Goal: Information Seeking & Learning: Learn about a topic

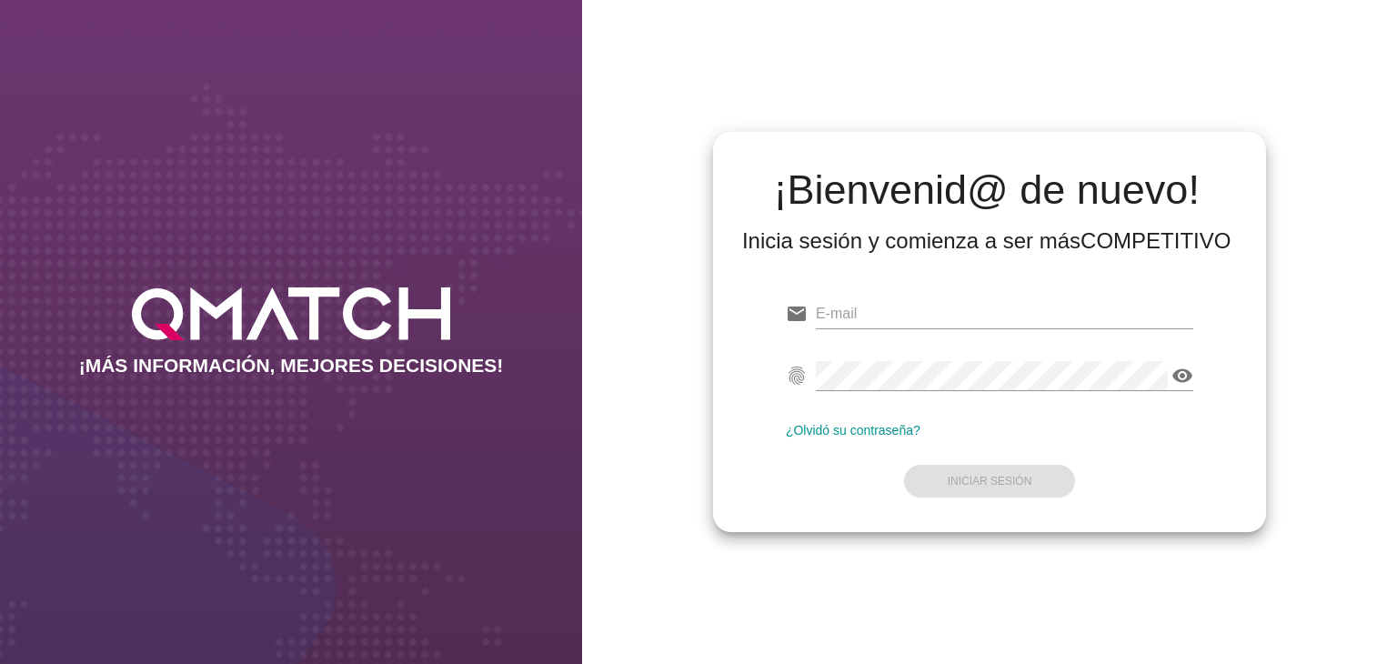
type input "[EMAIL_ADDRESS][DOMAIN_NAME]"
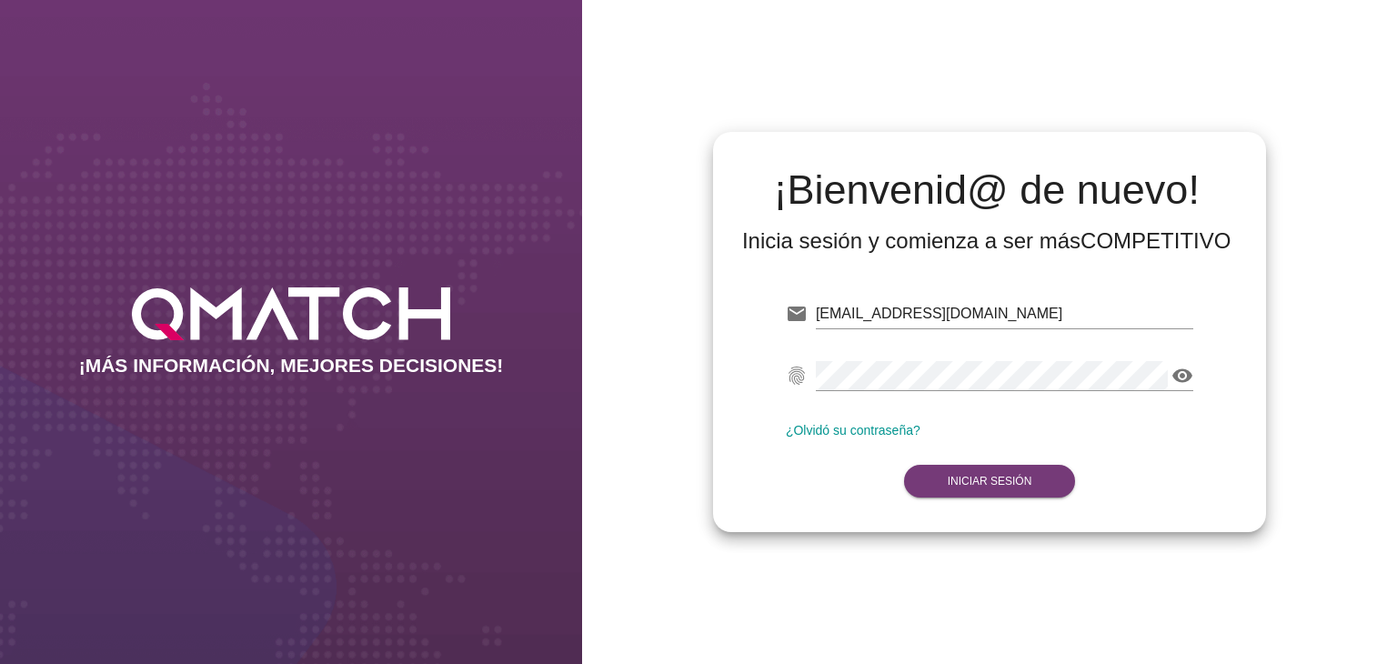
click at [950, 486] on form "email [EMAIL_ADDRESS][DOMAIN_NAME] Correo no válido fingerprint visibility Cont…" at bounding box center [990, 395] width 408 height 215
click at [948, 485] on strong "Iniciar Sesión" at bounding box center [990, 481] width 85 height 13
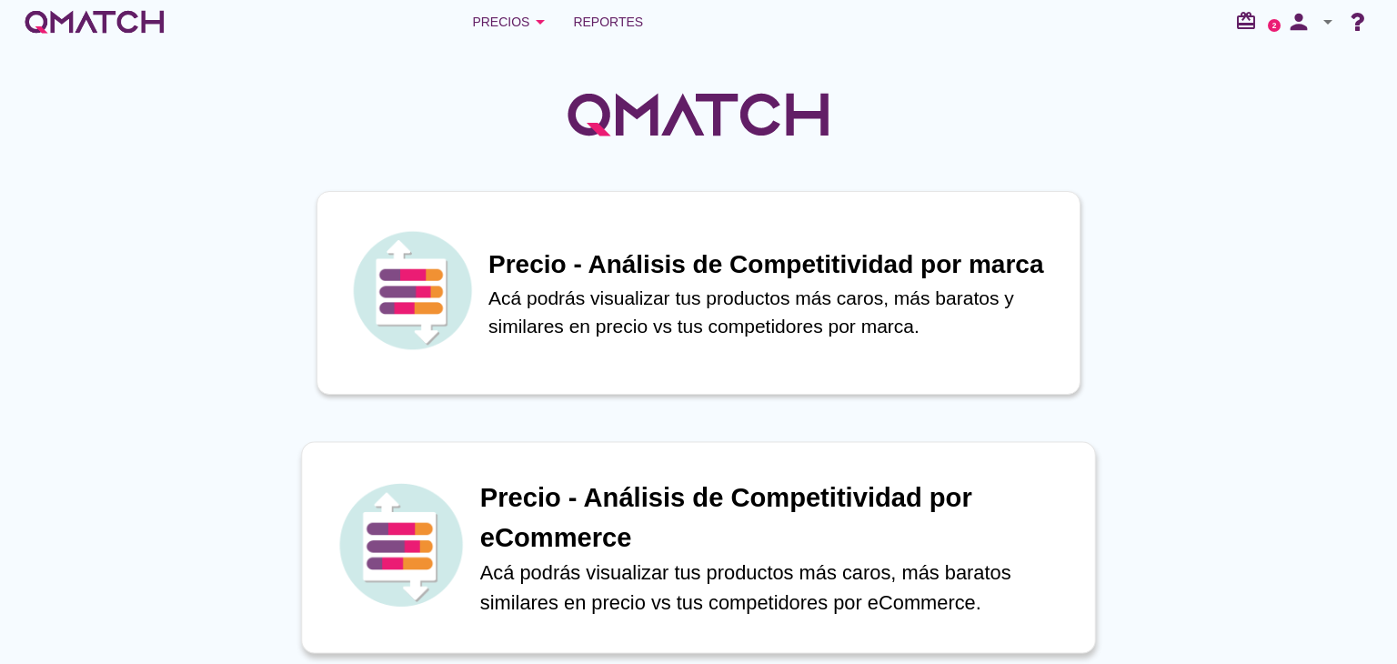
click at [635, 485] on h1 "Precio - Análisis de Competitividad por eCommerce" at bounding box center [778, 517] width 596 height 79
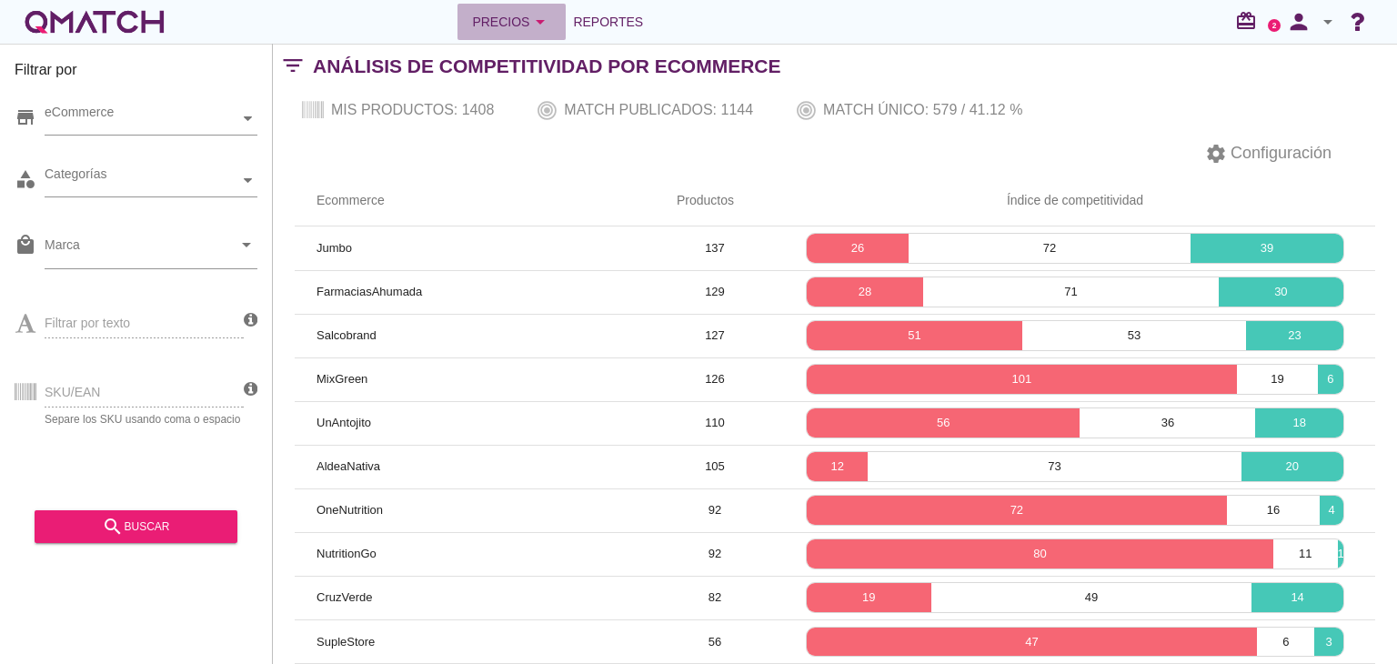
click at [504, 17] on div "Precios arrow_drop_down" at bounding box center [511, 22] width 79 height 22
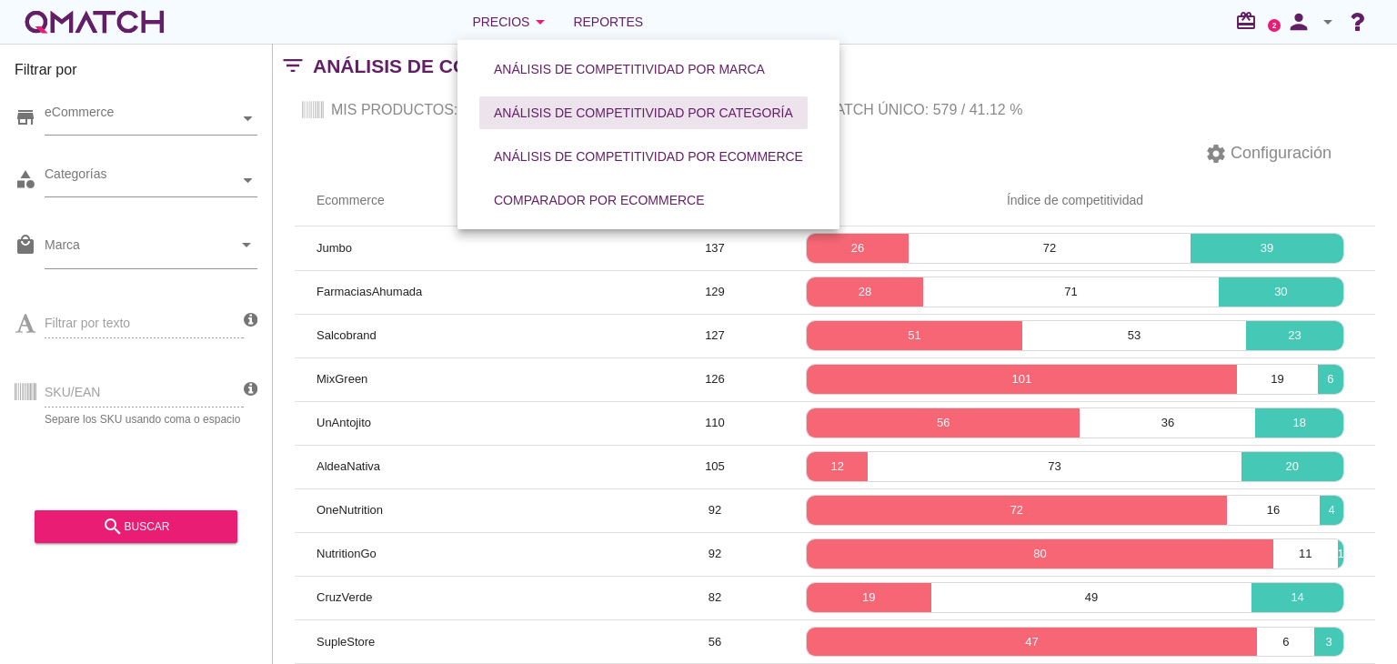
click at [535, 98] on button "Análisis de competitividad por categoría" at bounding box center [643, 112] width 328 height 33
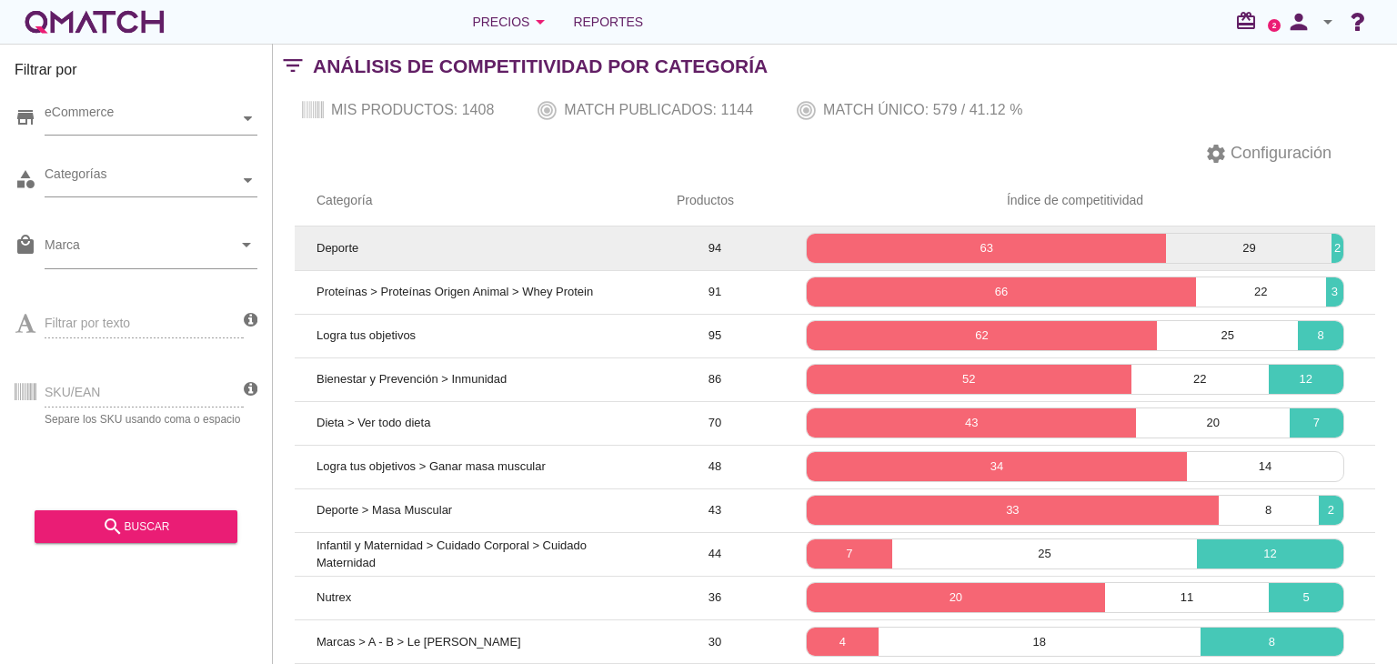
click at [422, 243] on td "Deporte" at bounding box center [475, 249] width 360 height 44
click at [954, 241] on p "63" at bounding box center [986, 248] width 359 height 18
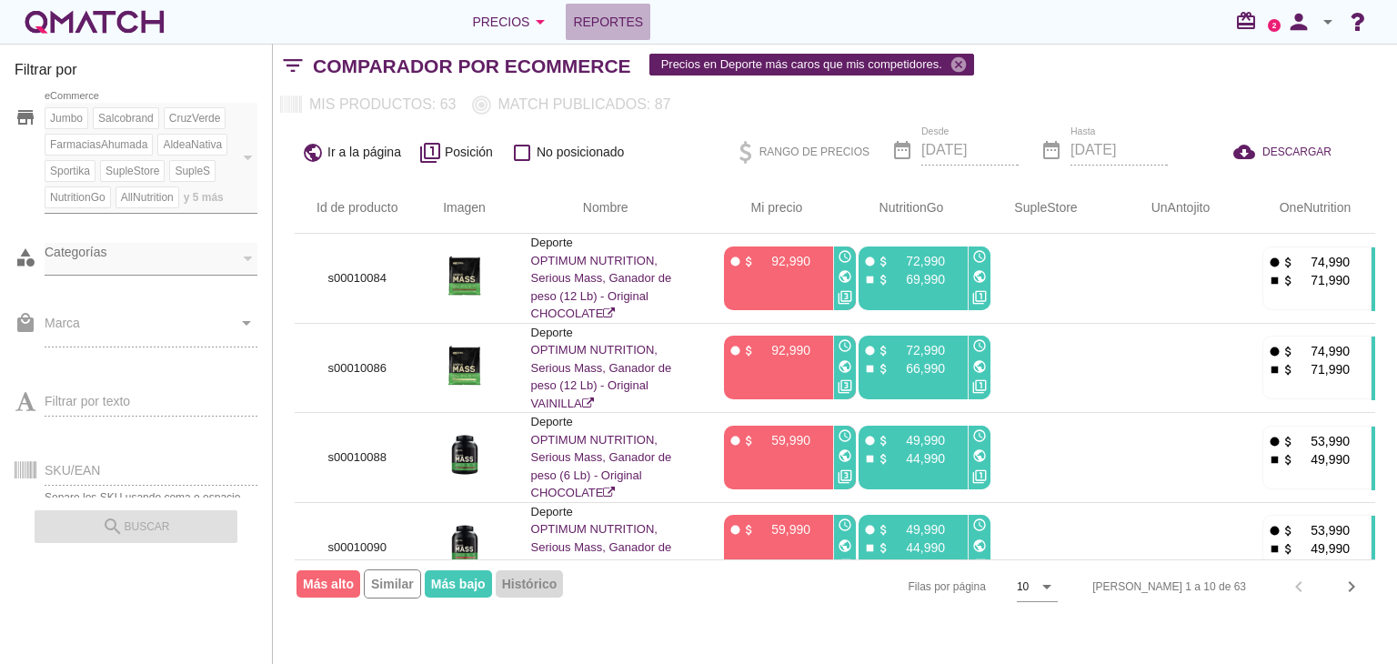
click at [575, 17] on span "Reportes" at bounding box center [608, 22] width 70 height 22
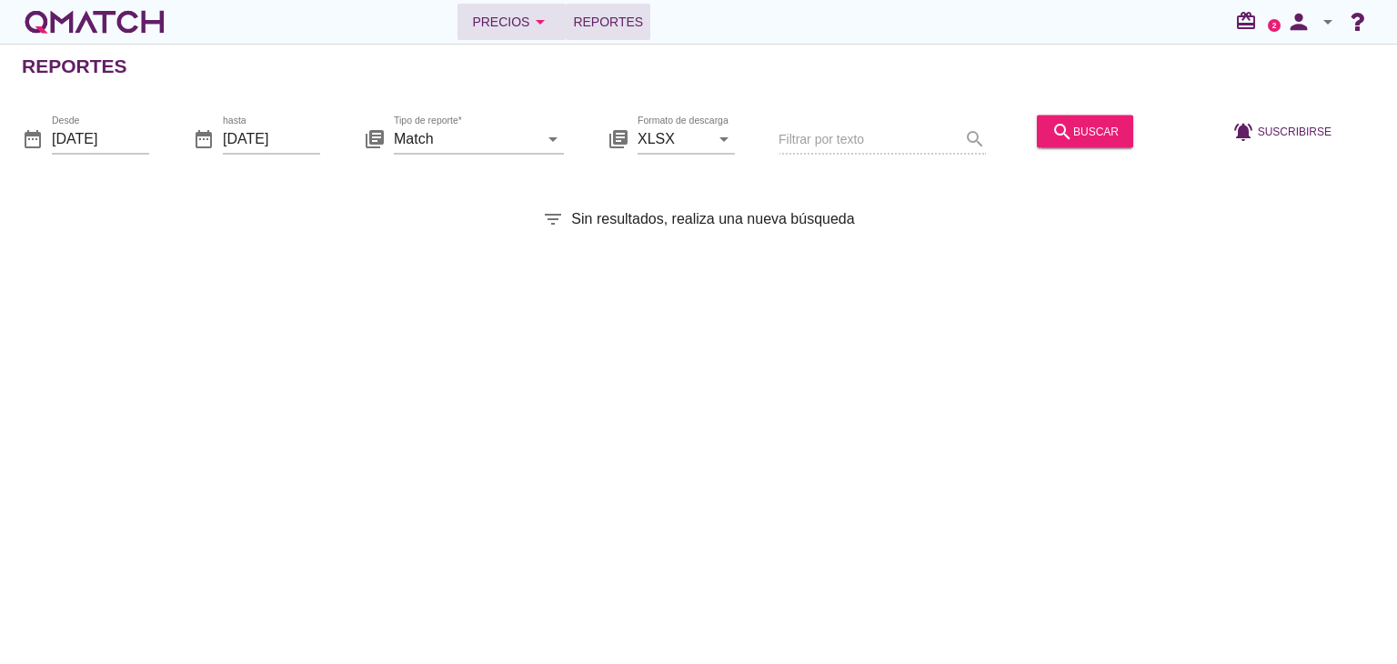
click at [477, 11] on div "Precios arrow_drop_down" at bounding box center [511, 22] width 79 height 22
